Goal: Task Accomplishment & Management: Complete application form

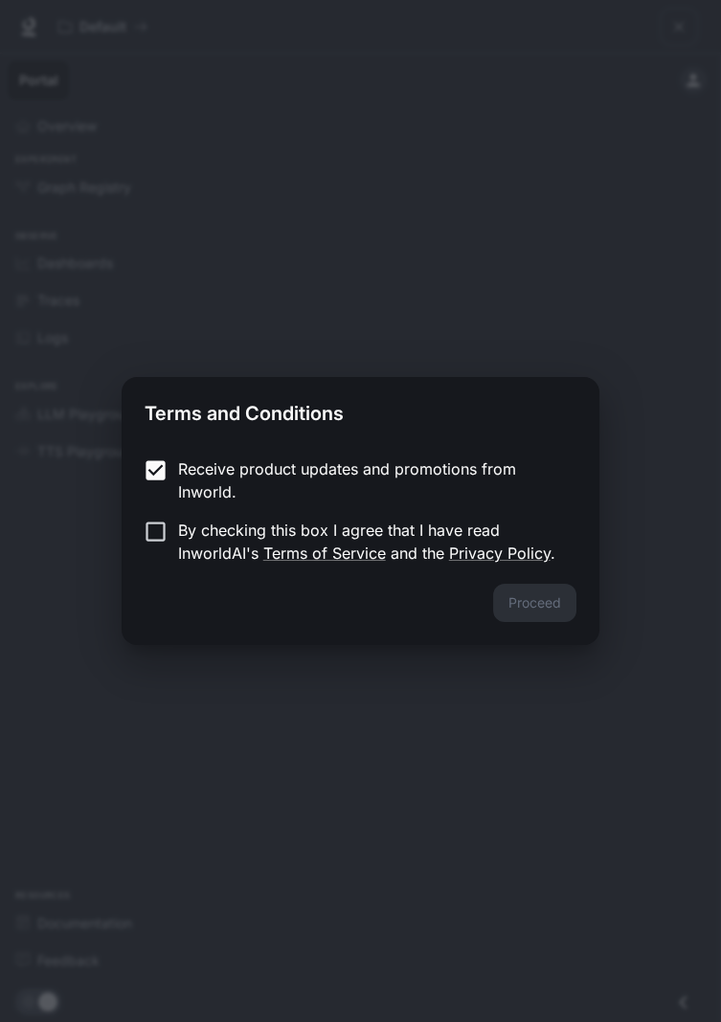
click at [169, 557] on label "By checking this box I agree that I have read InworldAI's Terms of Service and …" at bounding box center [347, 542] width 426 height 46
click at [537, 612] on button "Proceed" at bounding box center [534, 603] width 83 height 38
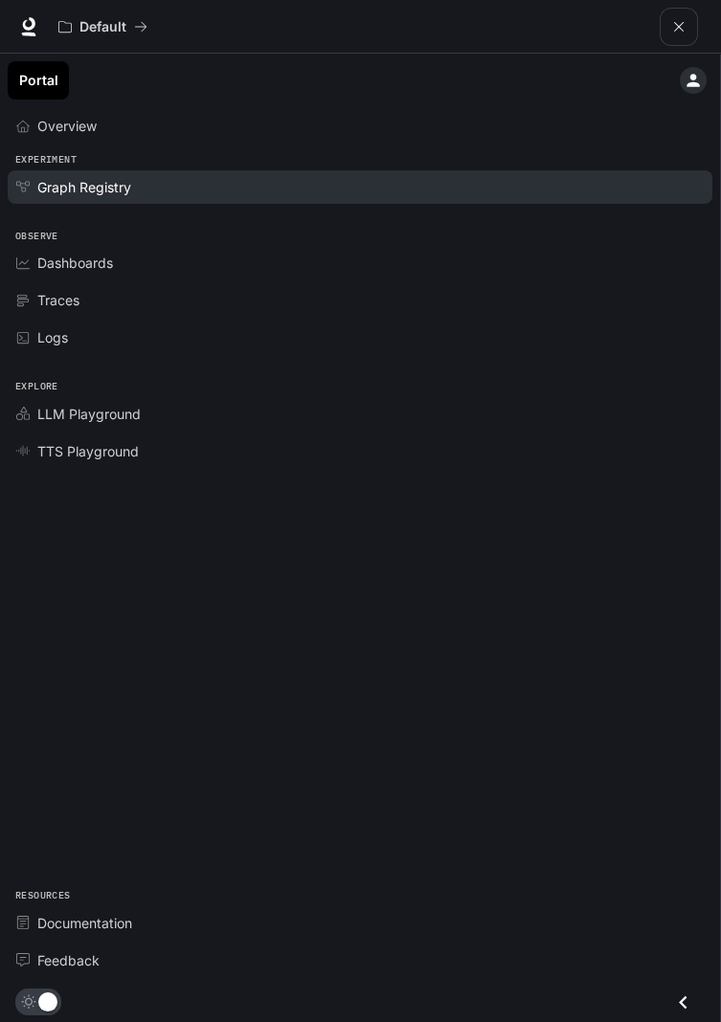
click at [125, 192] on span "Graph Registry" at bounding box center [84, 187] width 94 height 20
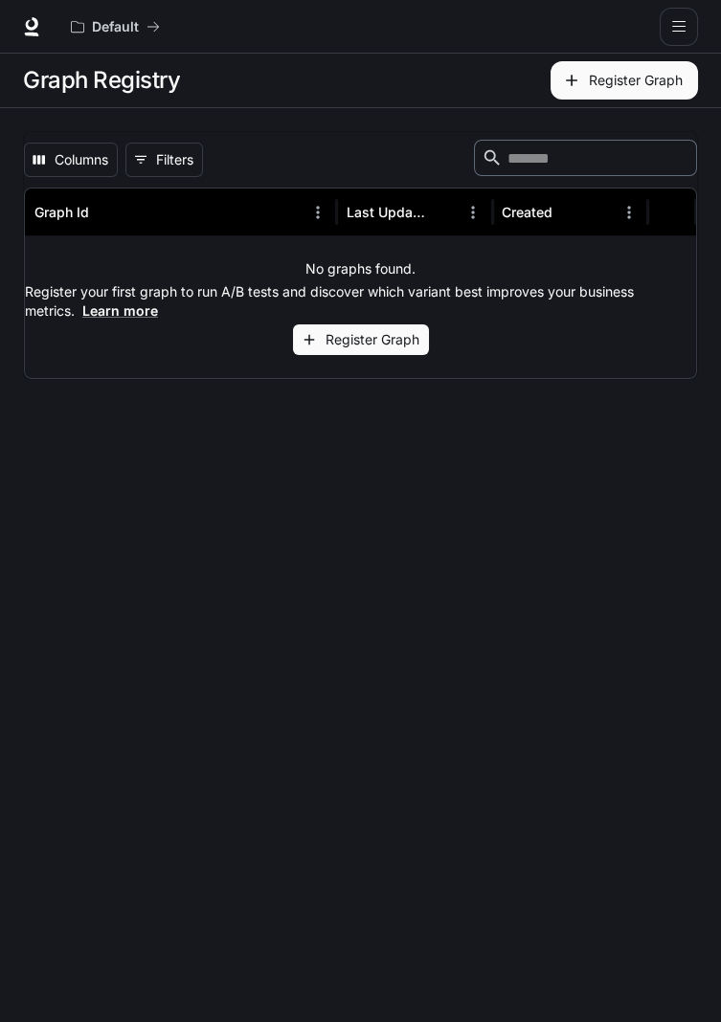
click at [619, 85] on button "Register Graph" at bounding box center [623, 80] width 147 height 38
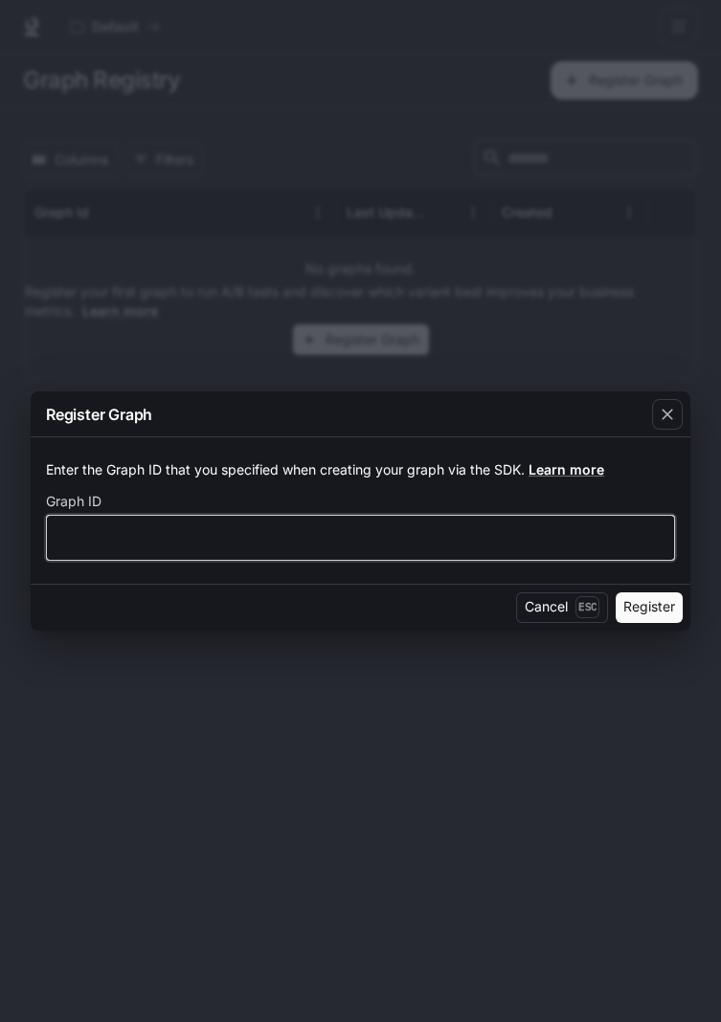
click at [416, 533] on input "text" at bounding box center [360, 536] width 627 height 19
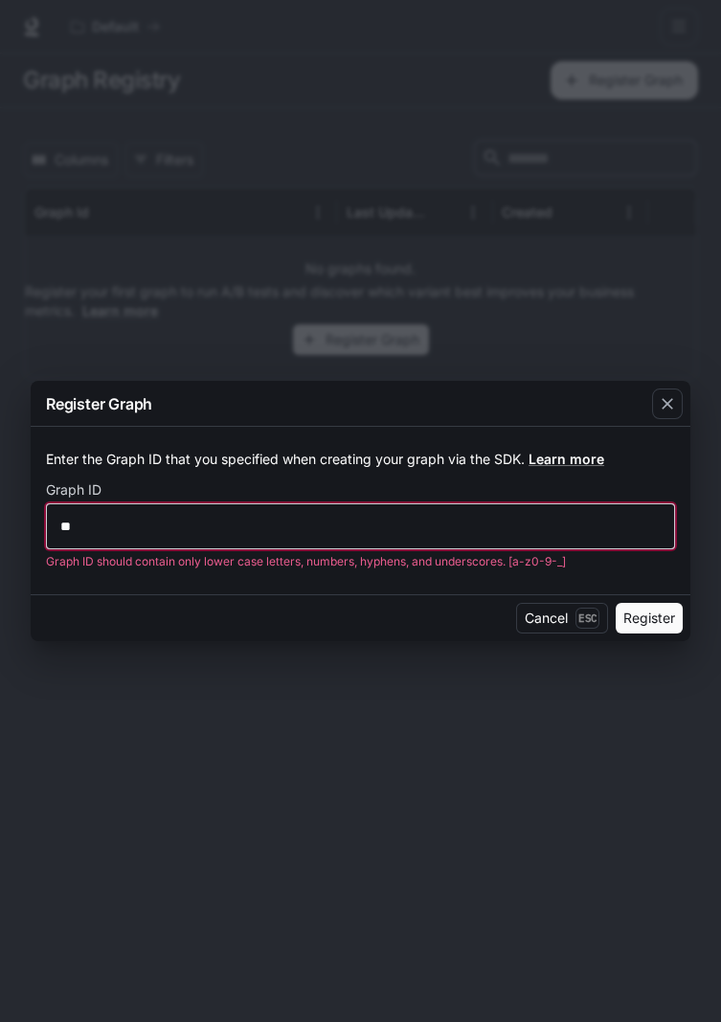
type input "*"
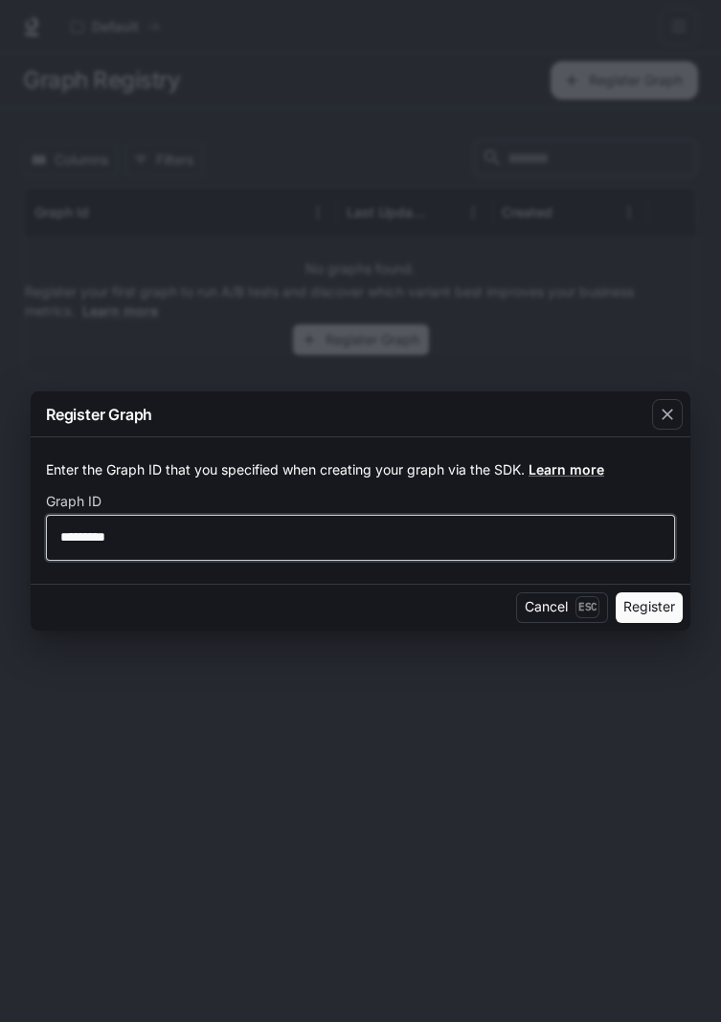
type input "*********"
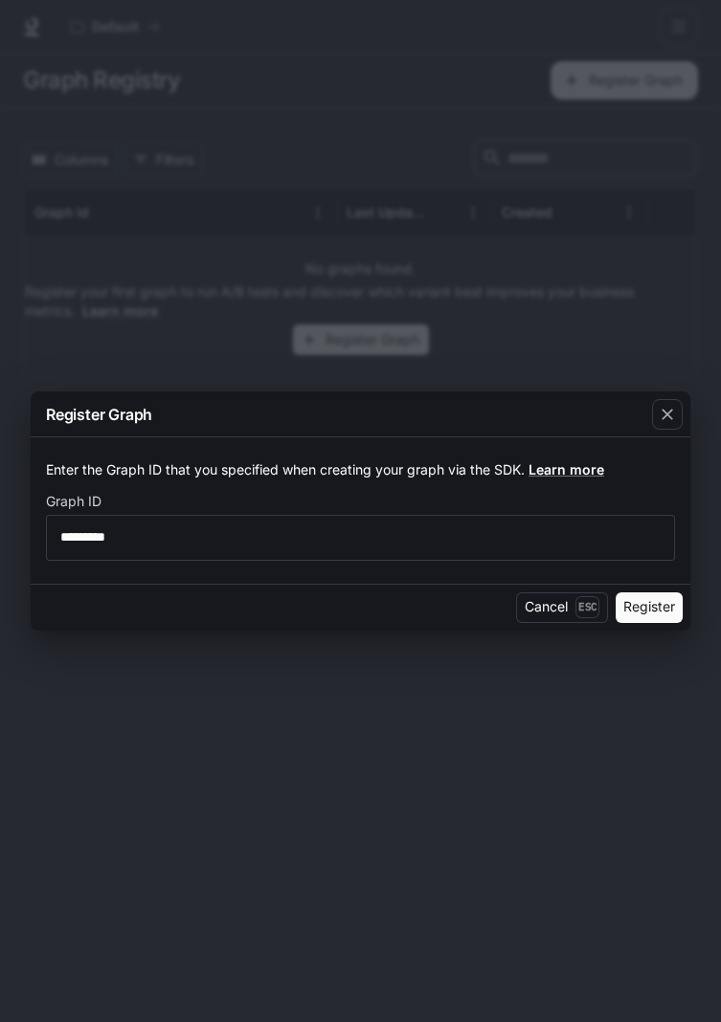
click at [650, 604] on button "Register" at bounding box center [648, 608] width 67 height 31
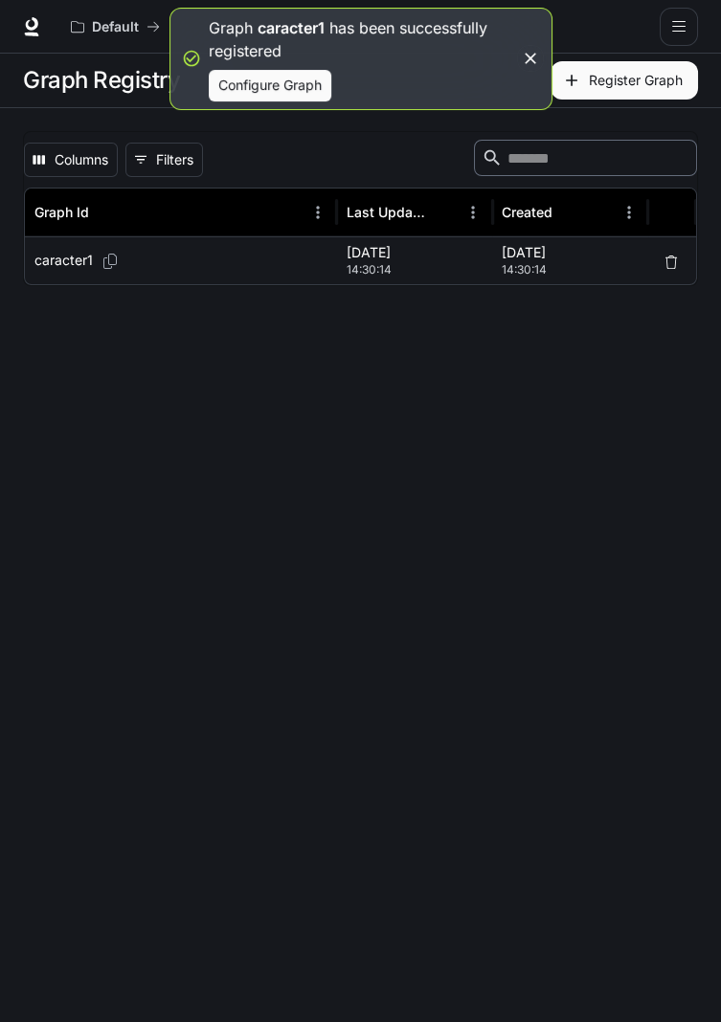
click at [280, 76] on button "Configure Graph" at bounding box center [270, 86] width 123 height 32
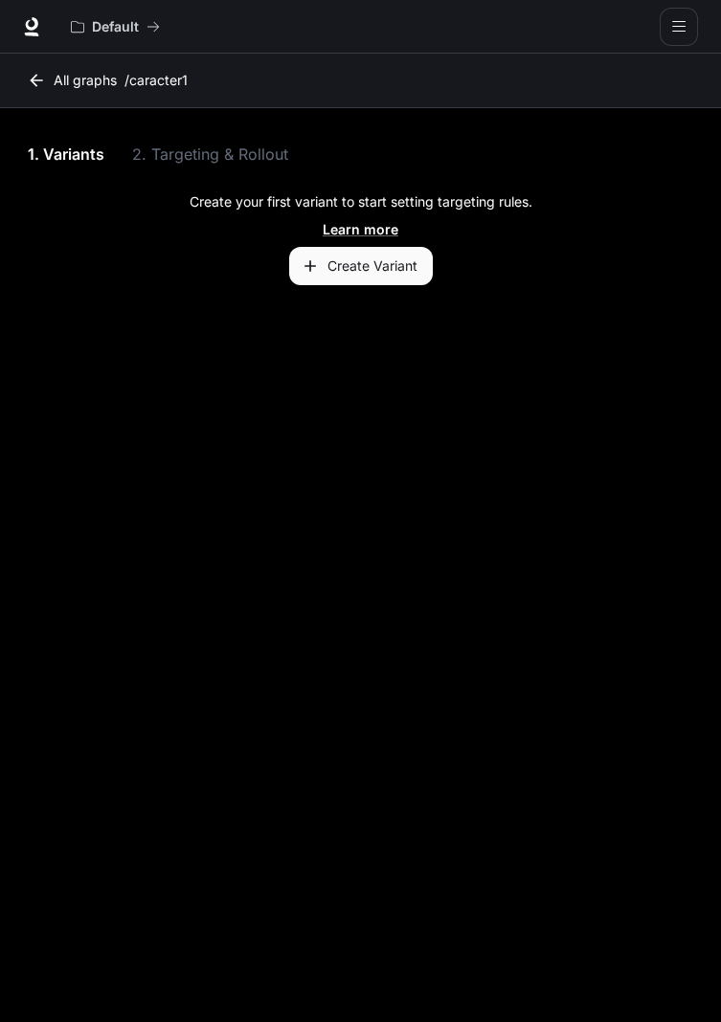
click at [390, 266] on button "Create Variant" at bounding box center [361, 266] width 144 height 38
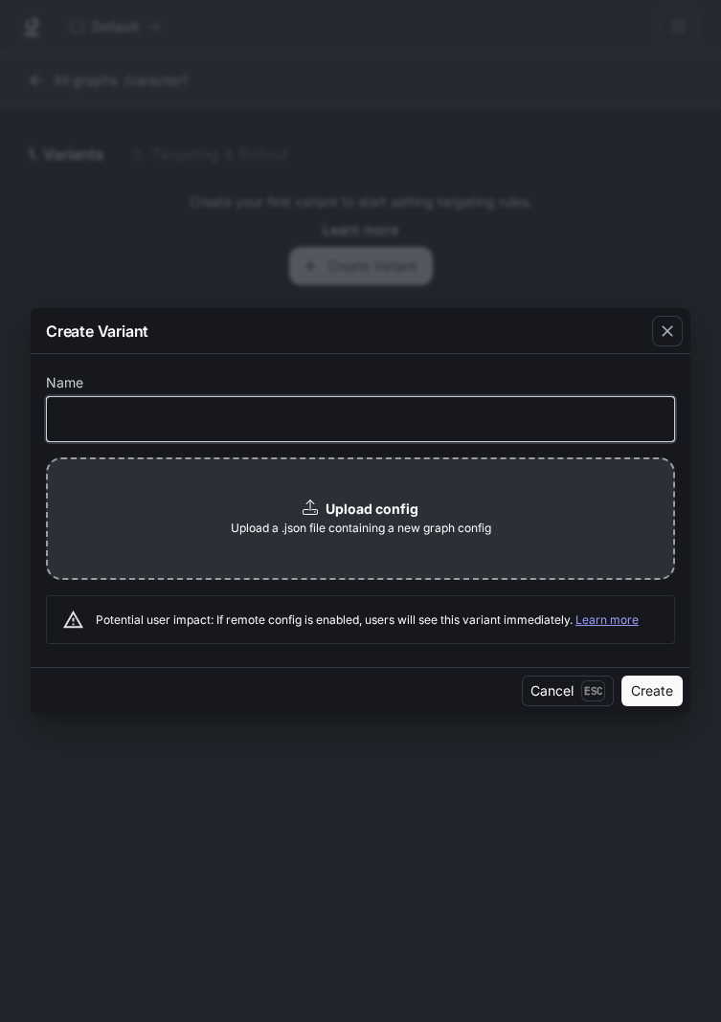
click at [421, 414] on input "text" at bounding box center [360, 419] width 627 height 19
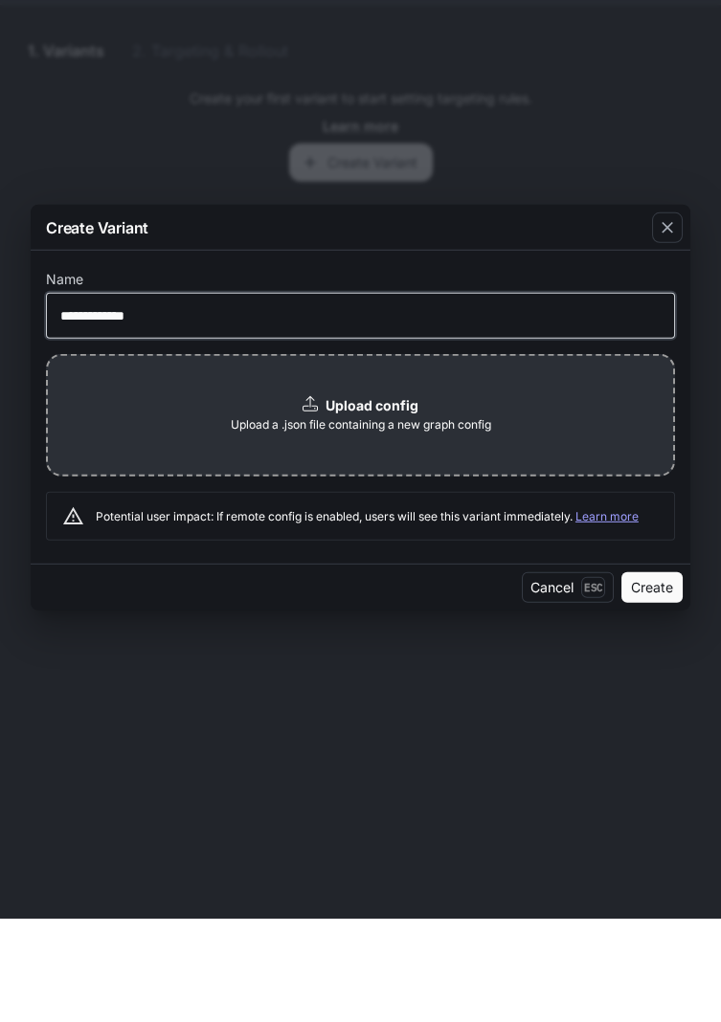
type input "**********"
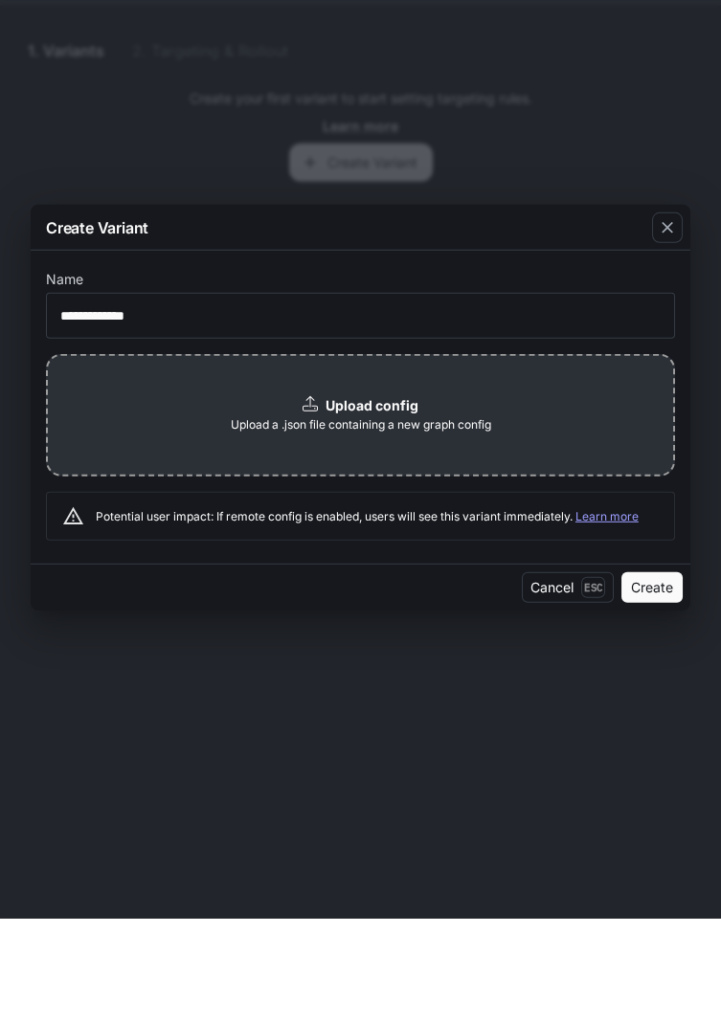
click at [419, 522] on span "Upload a .json file containing a new graph config" at bounding box center [361, 528] width 260 height 19
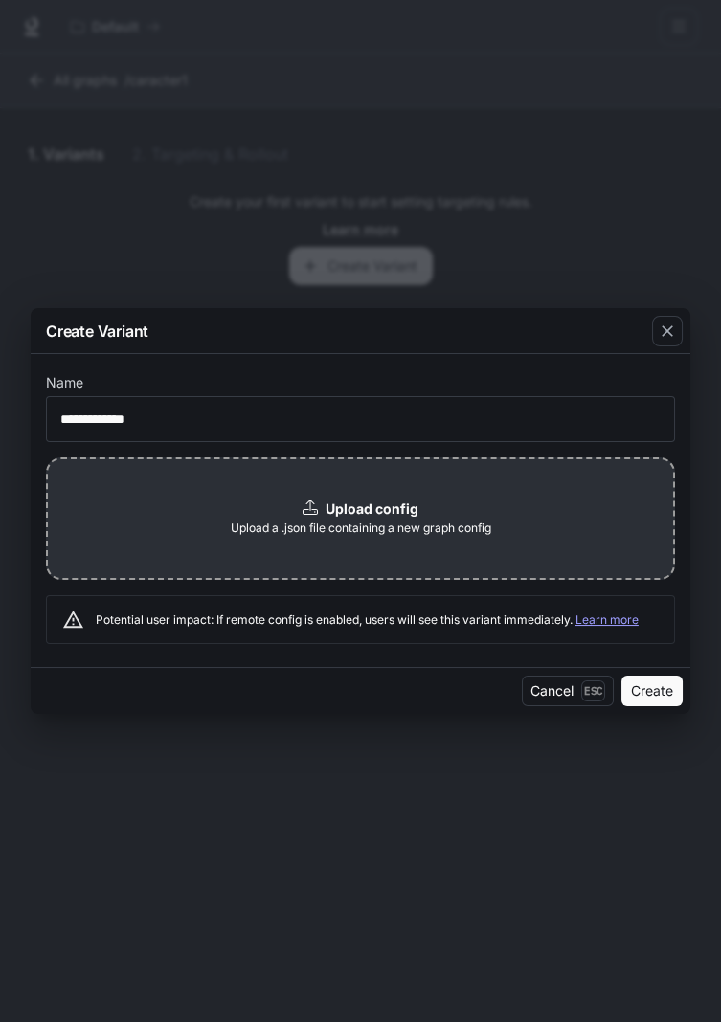
click at [111, 101] on div "**********" at bounding box center [360, 511] width 721 height 1022
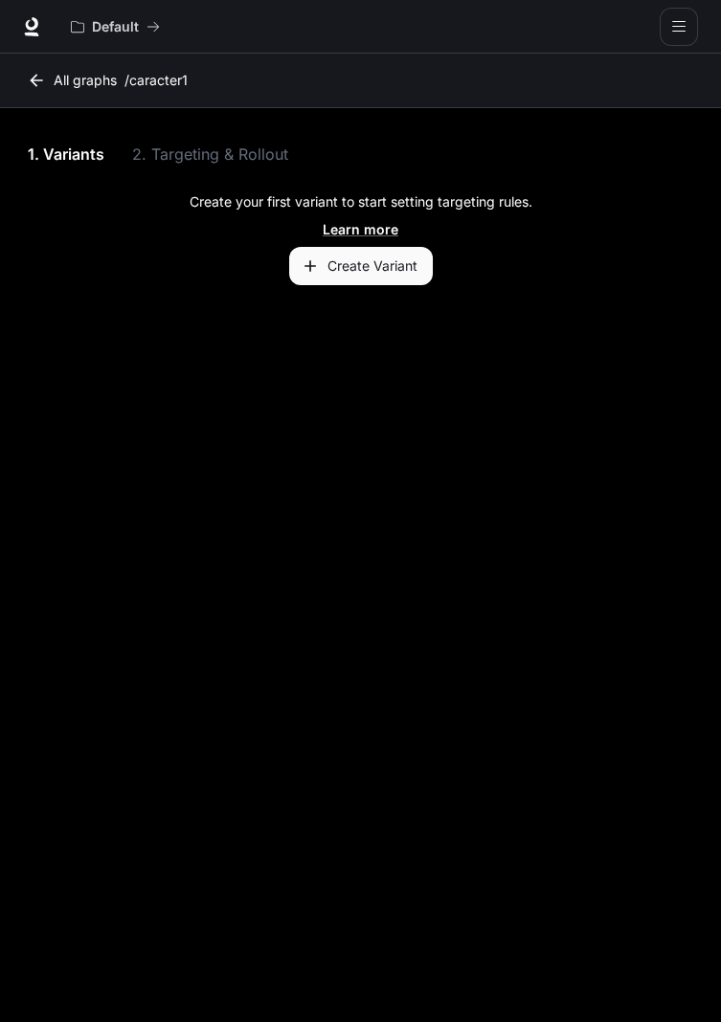
click at [669, 12] on button "open drawer" at bounding box center [679, 27] width 38 height 38
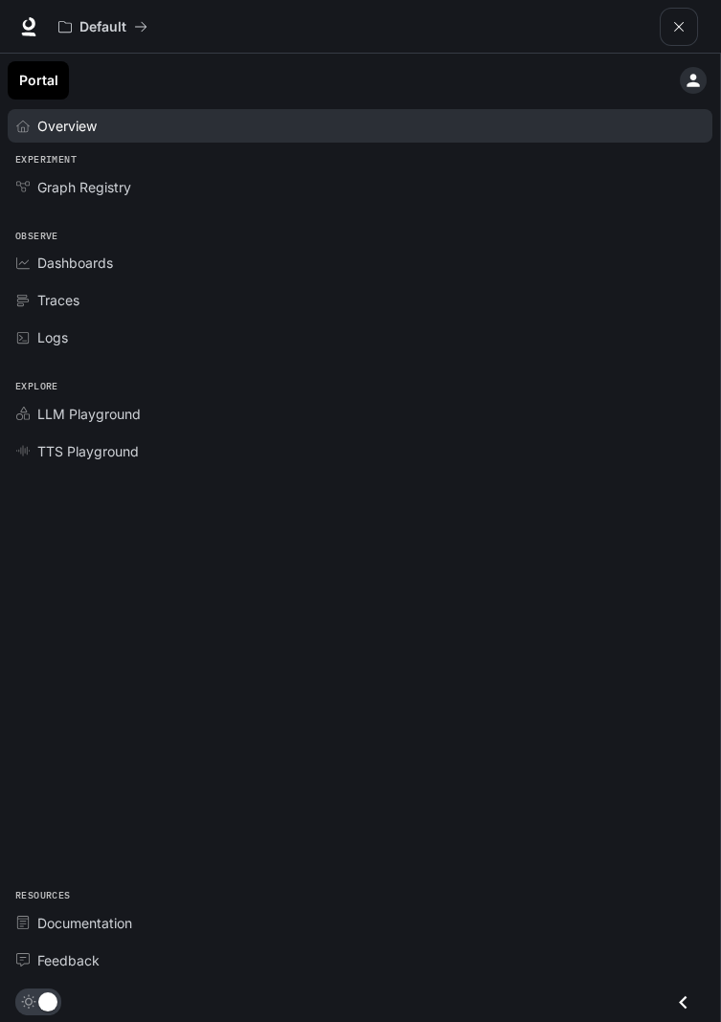
click at [71, 123] on span "Overview" at bounding box center [66, 126] width 59 height 20
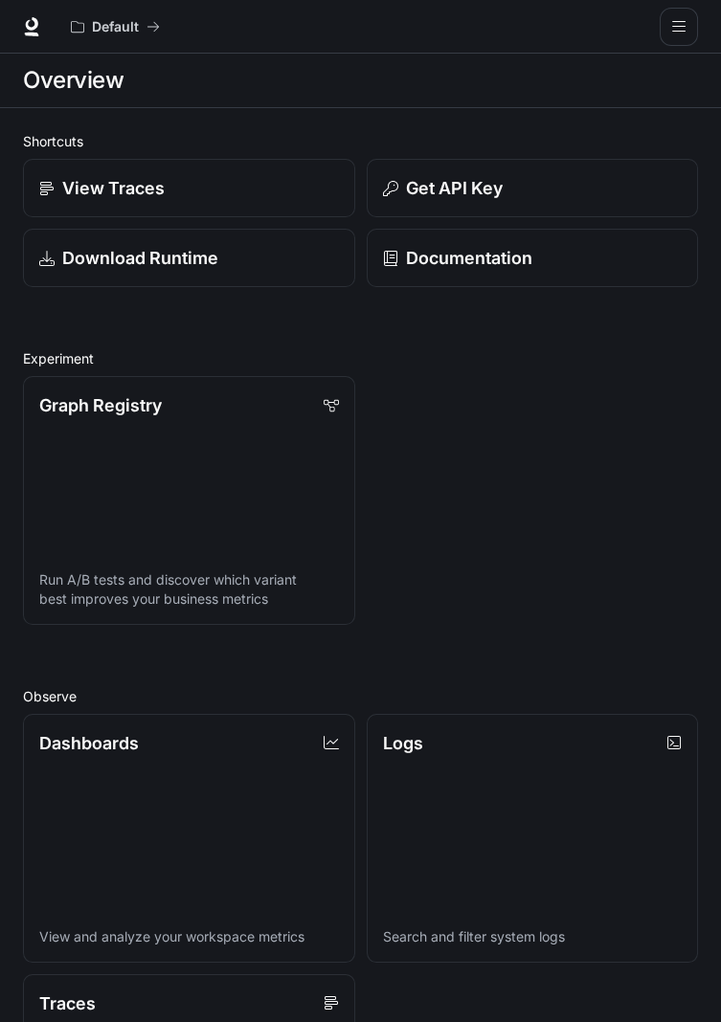
click at [678, 16] on button "open drawer" at bounding box center [679, 27] width 38 height 38
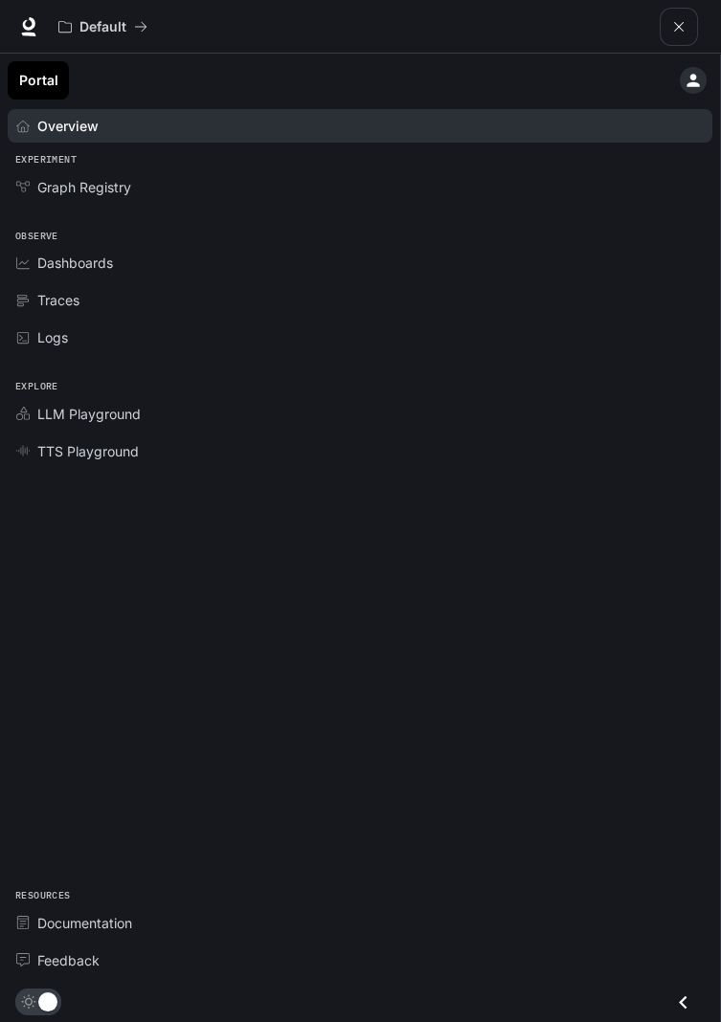
click at [689, 77] on icon "main menu drawer" at bounding box center [692, 80] width 12 height 12
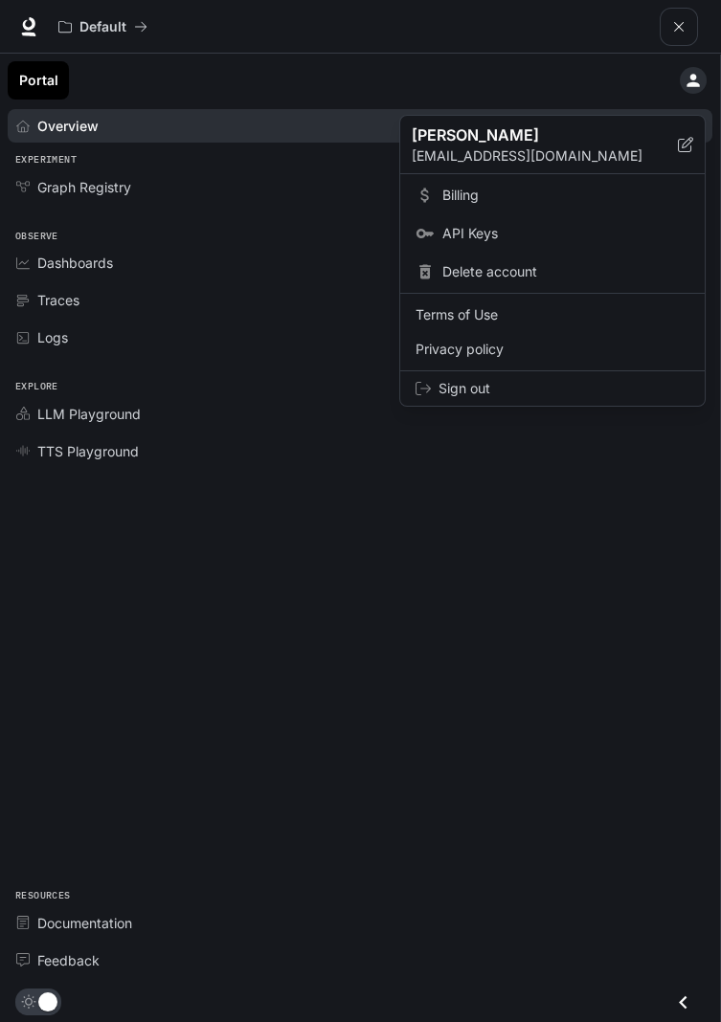
click at [213, 321] on div at bounding box center [360, 511] width 721 height 1022
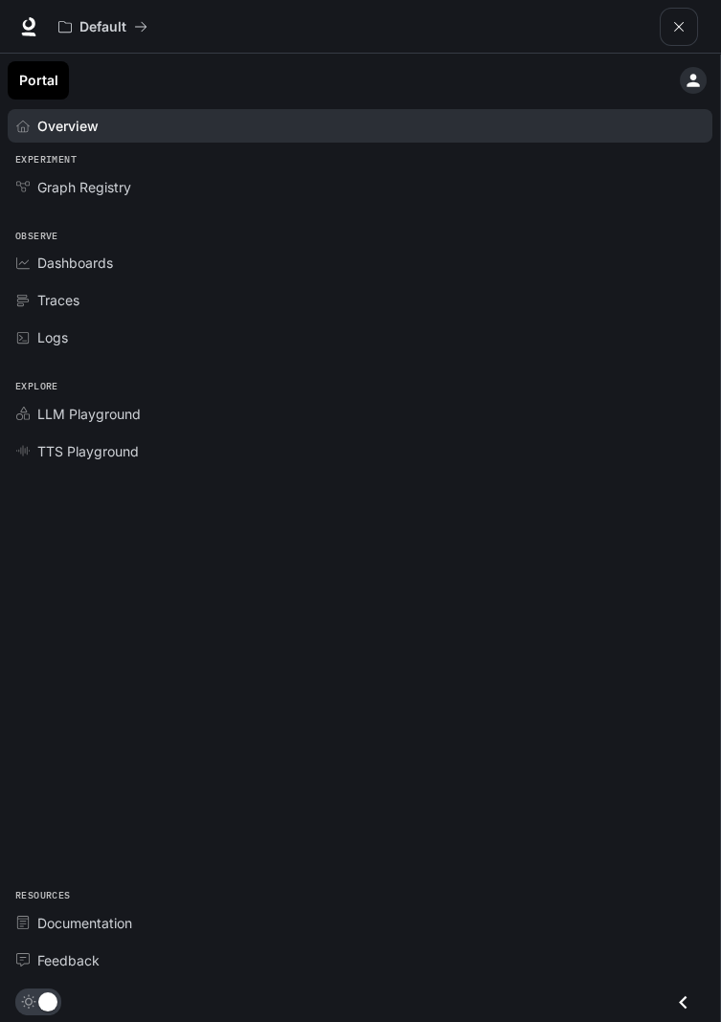
scroll to position [10, 0]
click at [686, 79] on icon "main menu drawer" at bounding box center [692, 80] width 19 height 19
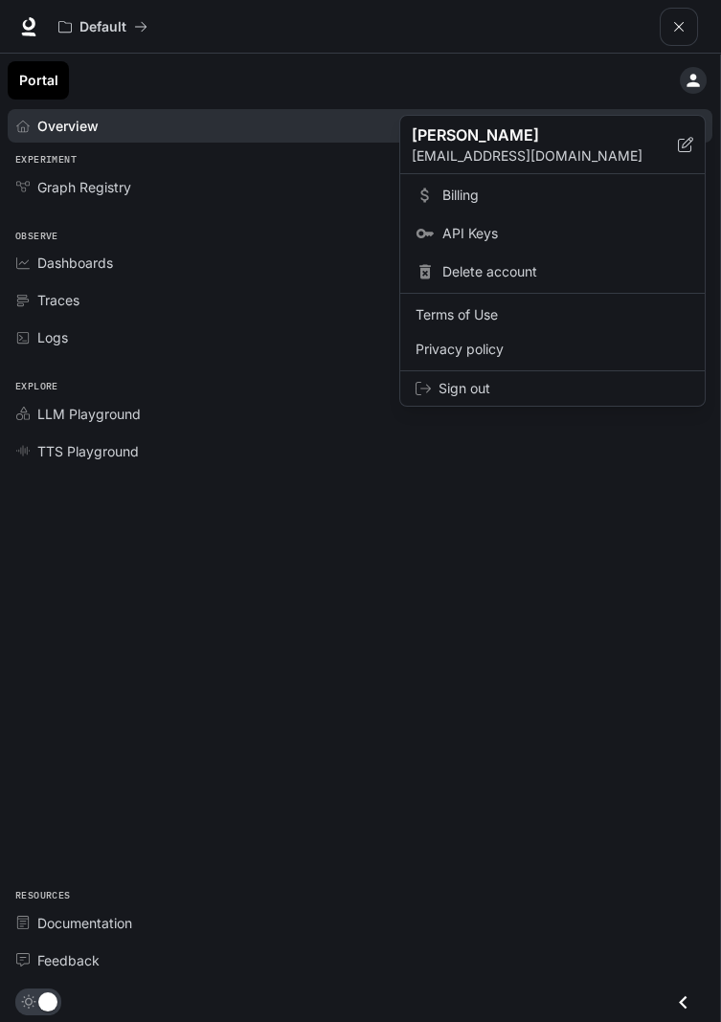
click at [144, 331] on div at bounding box center [360, 511] width 721 height 1022
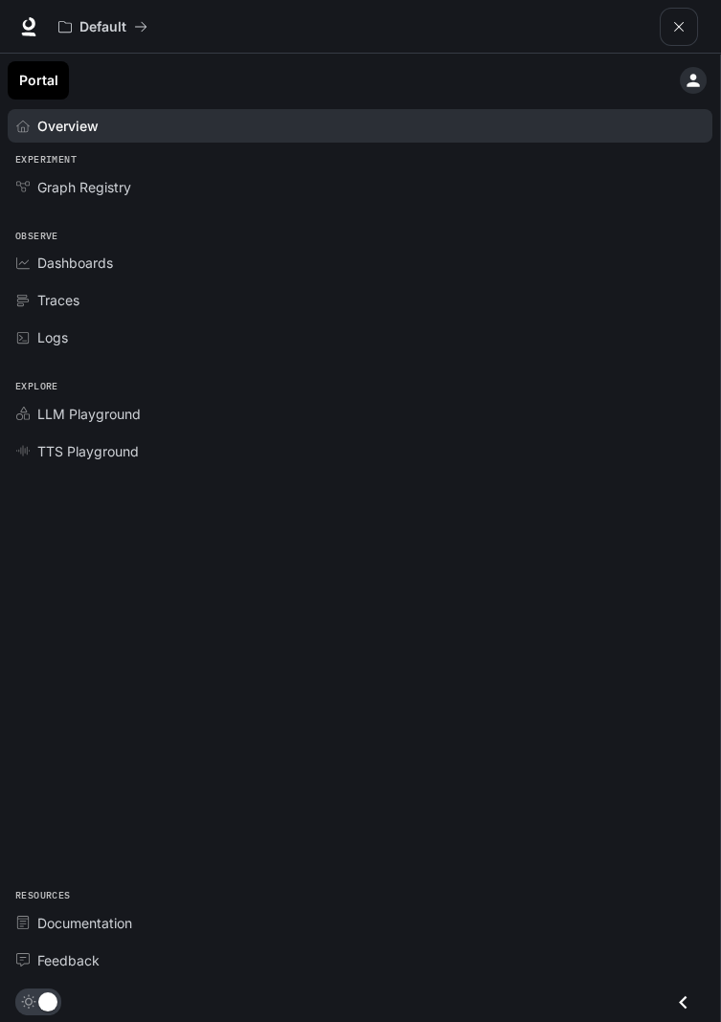
click at [34, 78] on link "Portal" at bounding box center [38, 80] width 61 height 38
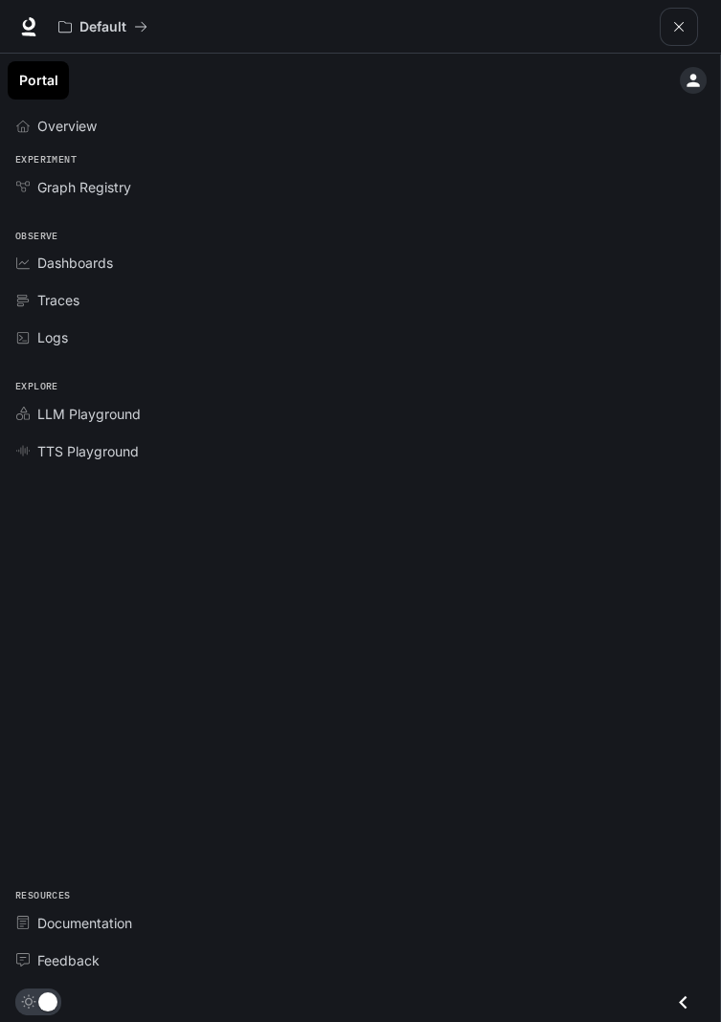
click at [675, 42] on button "open drawer" at bounding box center [679, 27] width 38 height 38
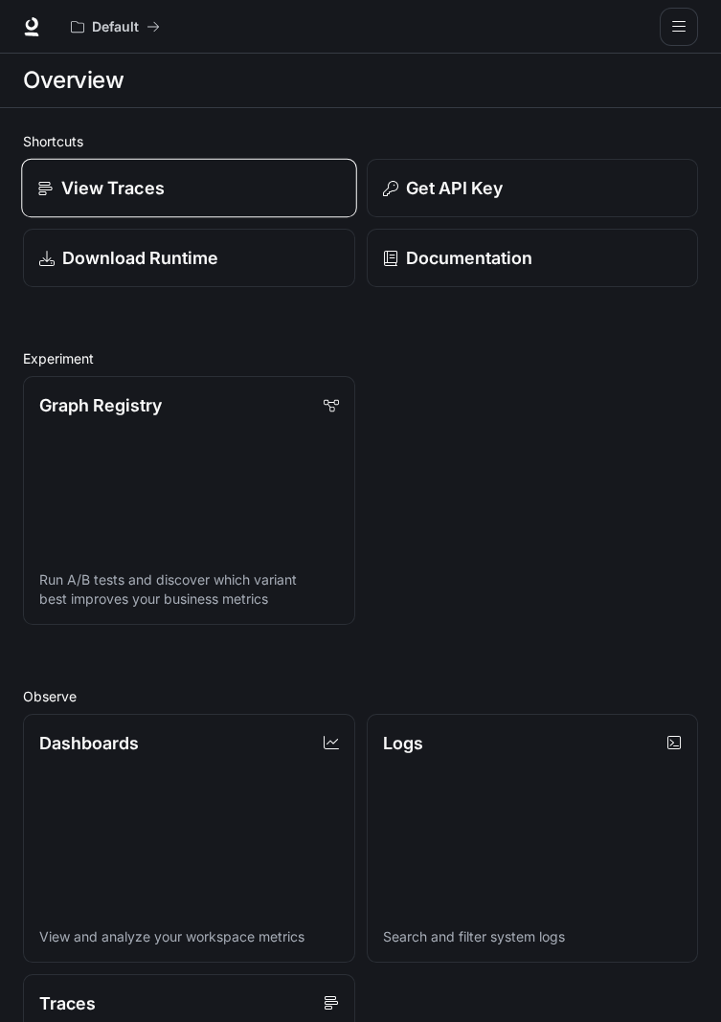
click at [72, 186] on p "View Traces" at bounding box center [112, 188] width 103 height 26
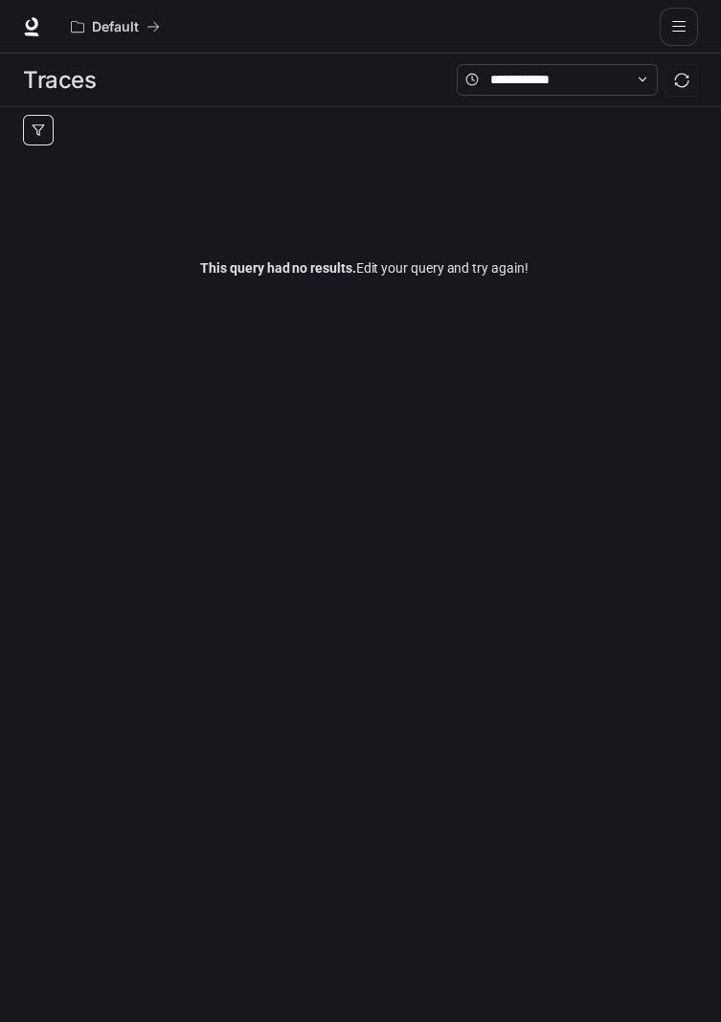
click at [37, 139] on button "button" at bounding box center [38, 130] width 31 height 31
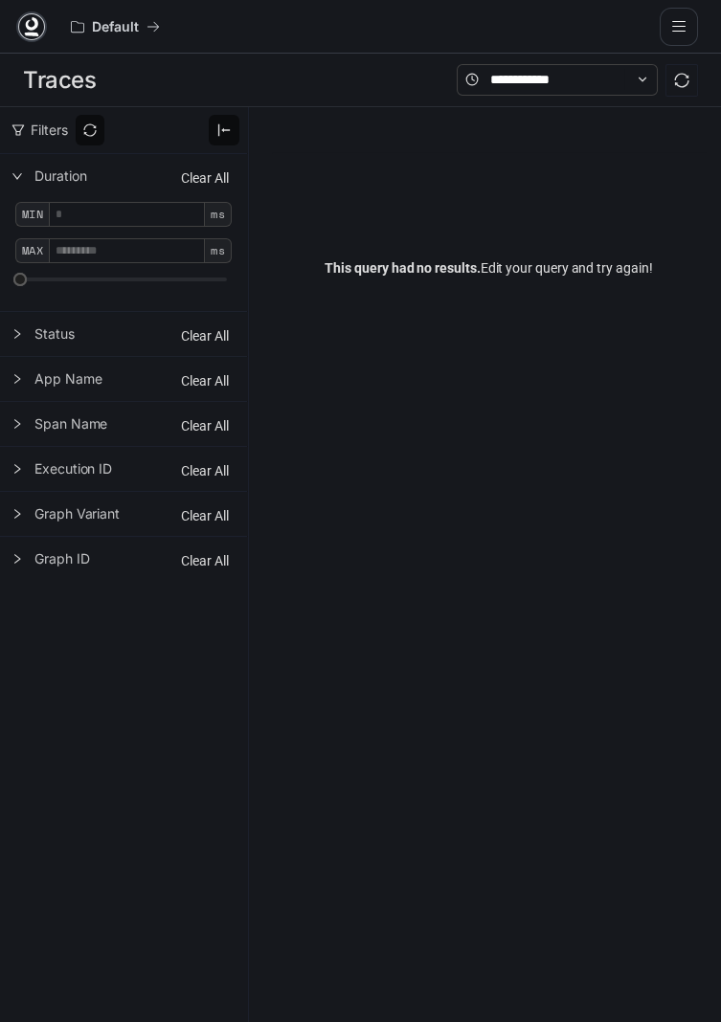
click at [31, 34] on icon at bounding box center [31, 35] width 14 height 4
